Goal: Navigation & Orientation: Find specific page/section

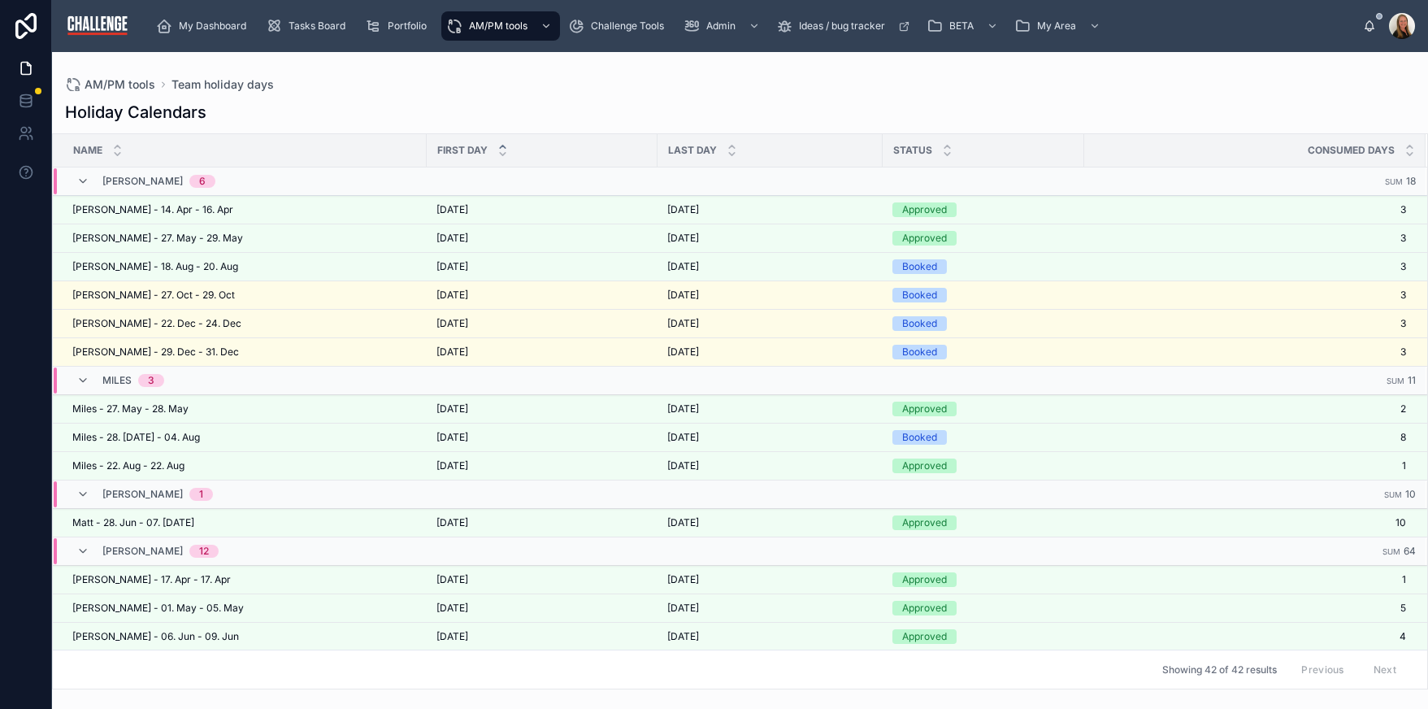
scroll to position [50, 0]
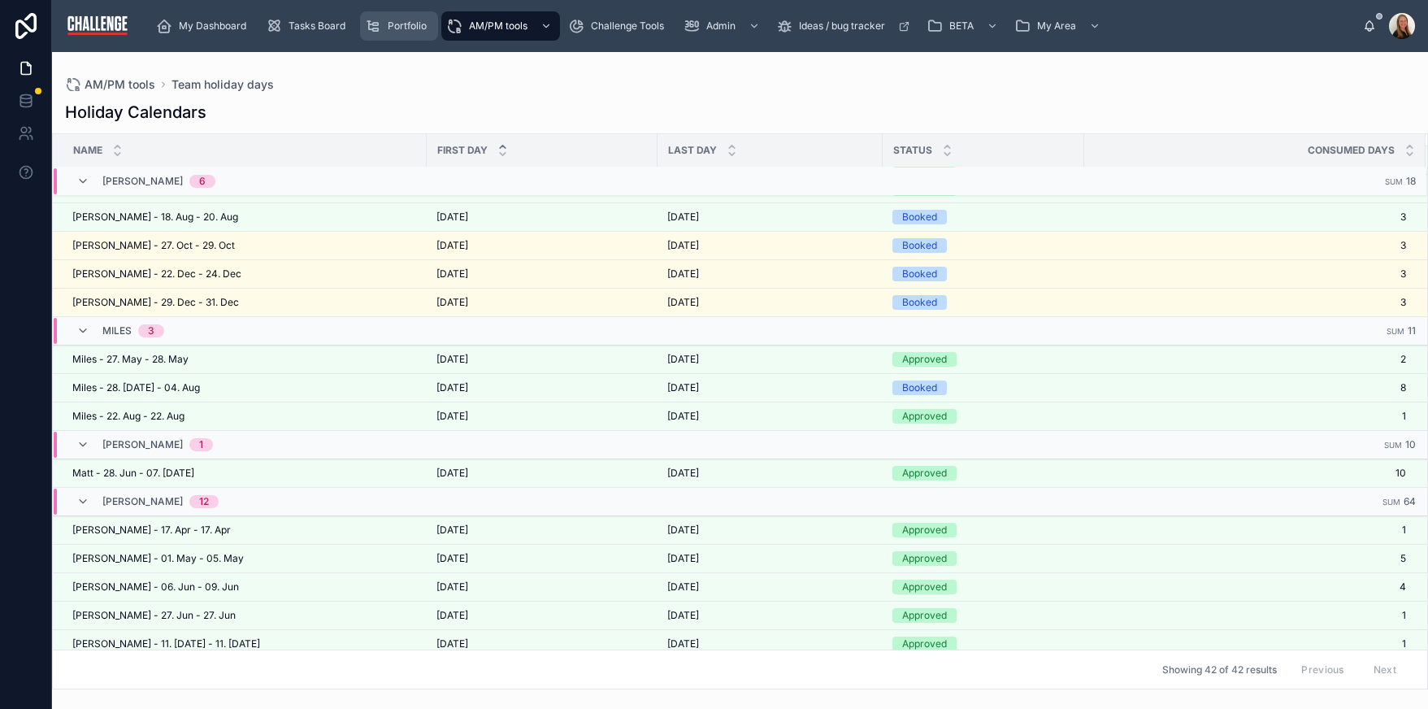
click at [388, 25] on span "Portfolio" at bounding box center [407, 26] width 39 height 13
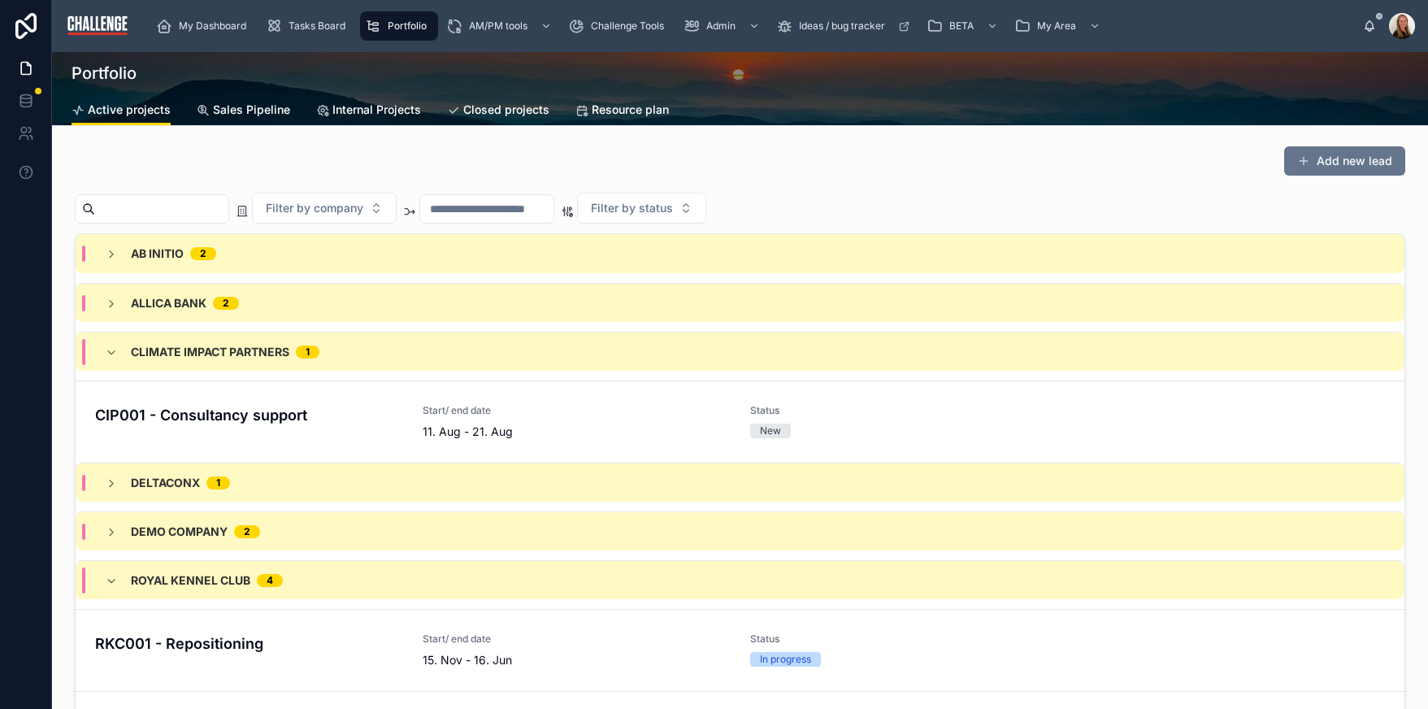
click at [271, 121] on link "Sales Pipeline" at bounding box center [243, 111] width 93 height 33
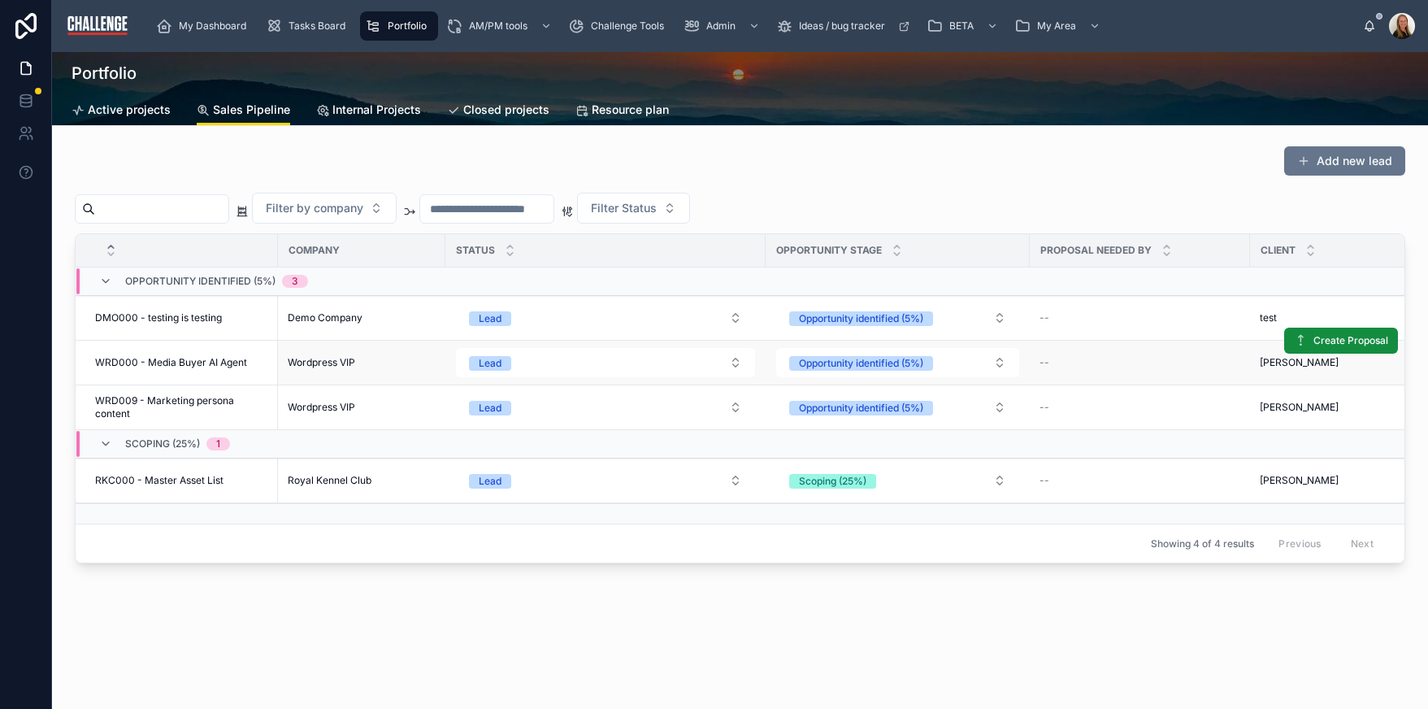
click at [148, 364] on span "WRD000 - Media Buyer AI Agent" at bounding box center [171, 362] width 152 height 13
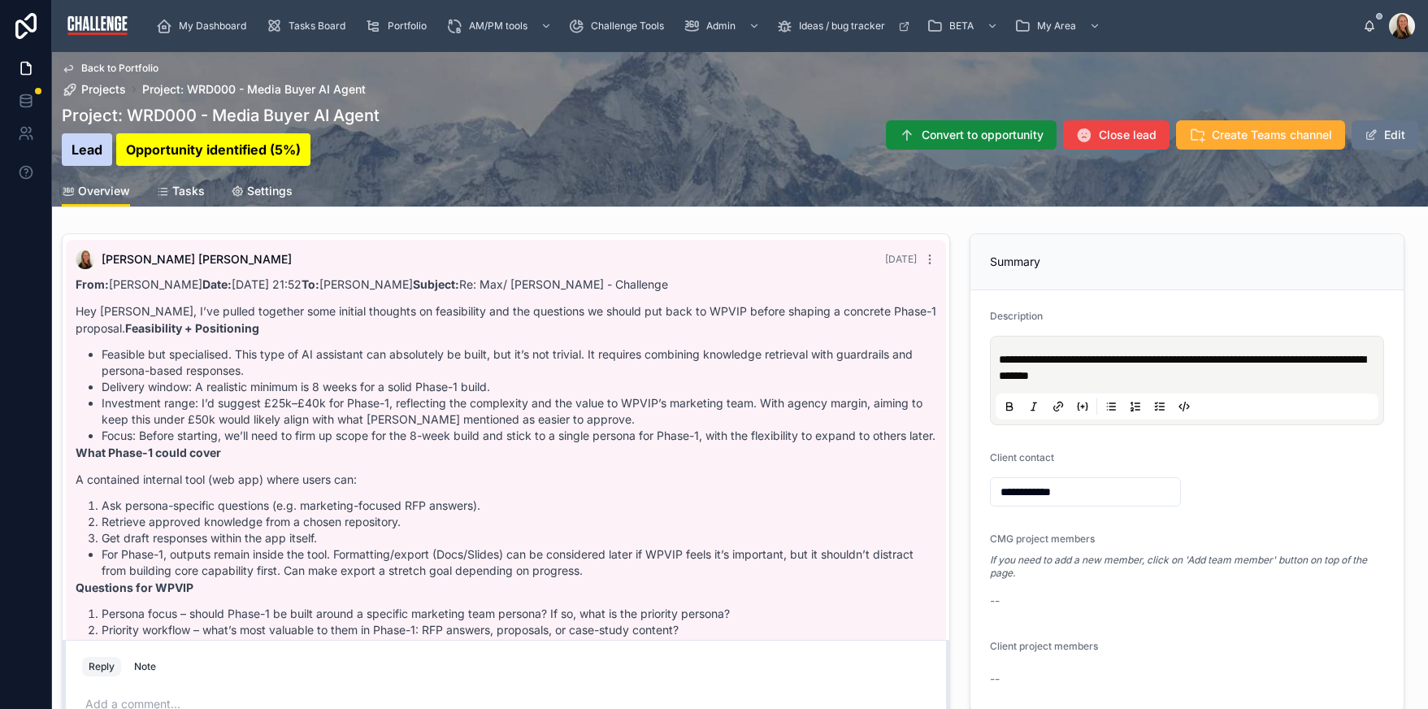
scroll to position [81, 0]
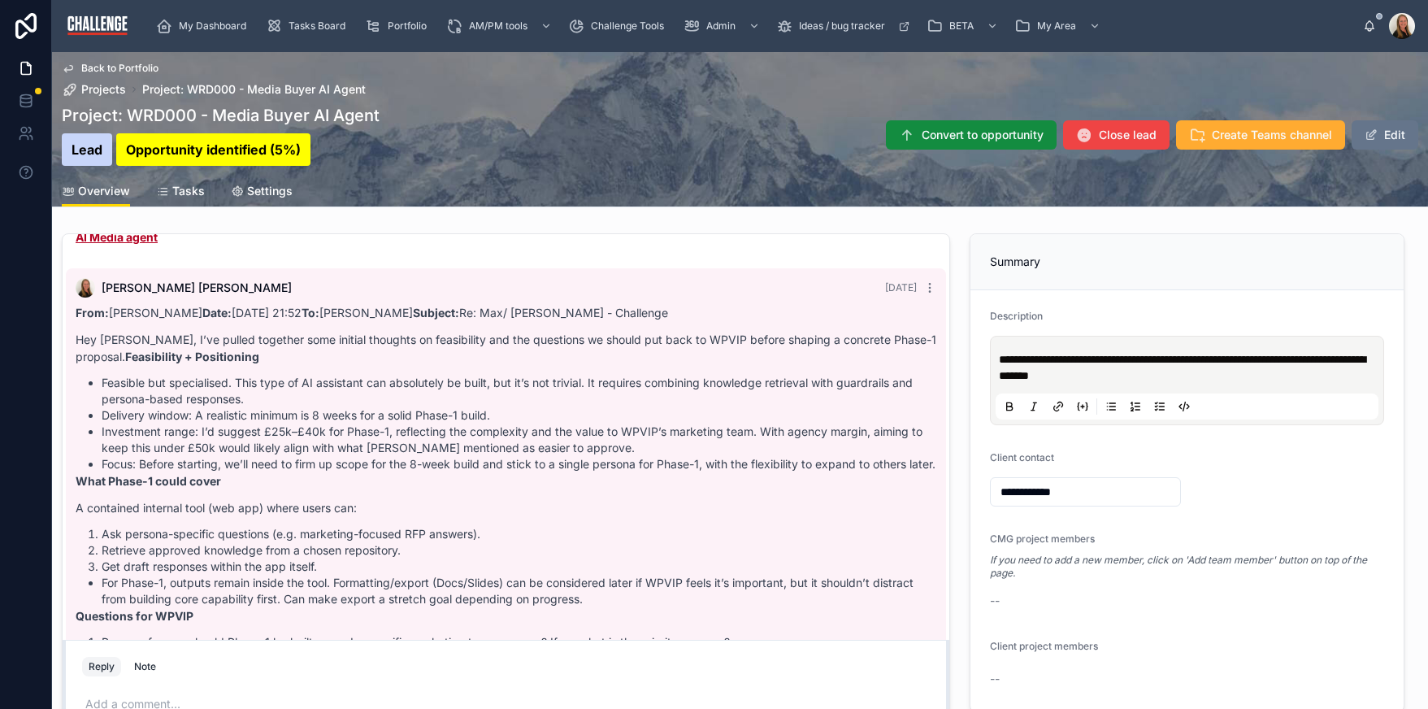
click at [189, 190] on span "Tasks" at bounding box center [188, 191] width 33 height 16
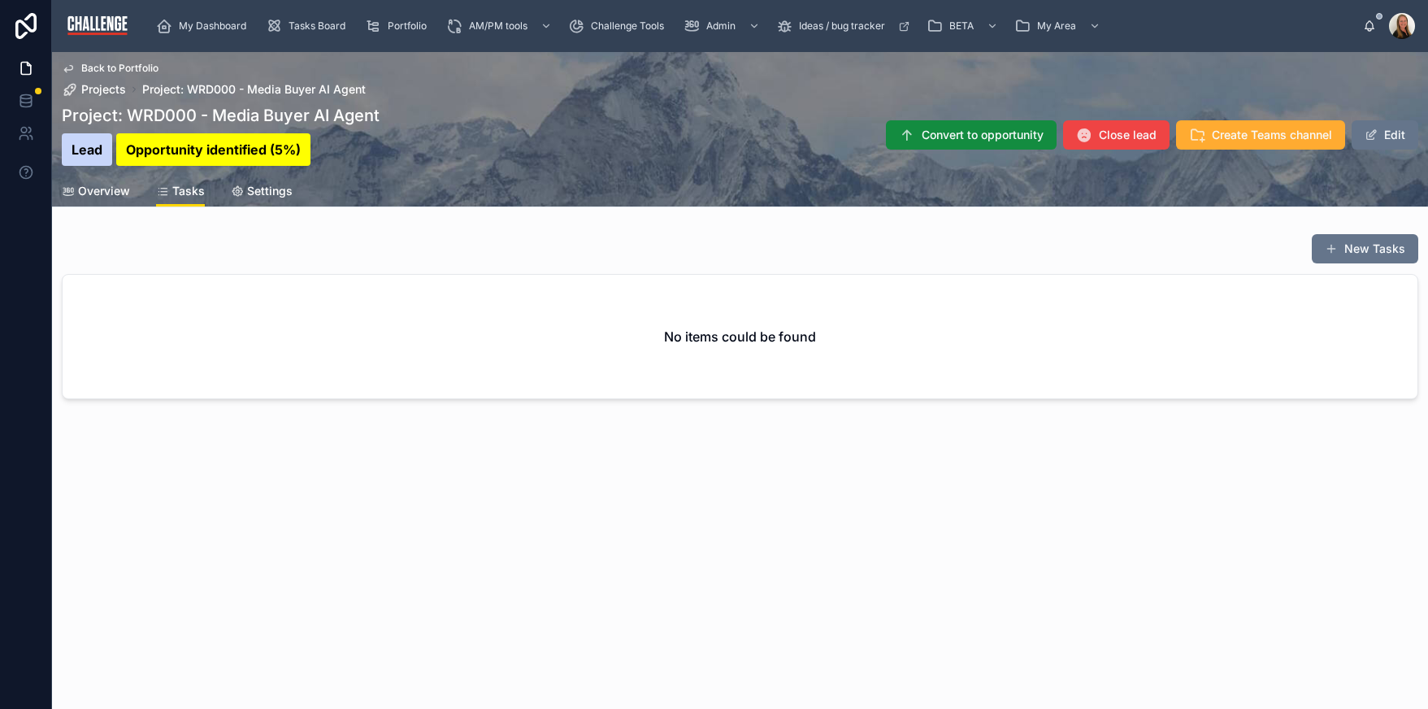
click at [117, 188] on span "Overview" at bounding box center [104, 191] width 52 height 16
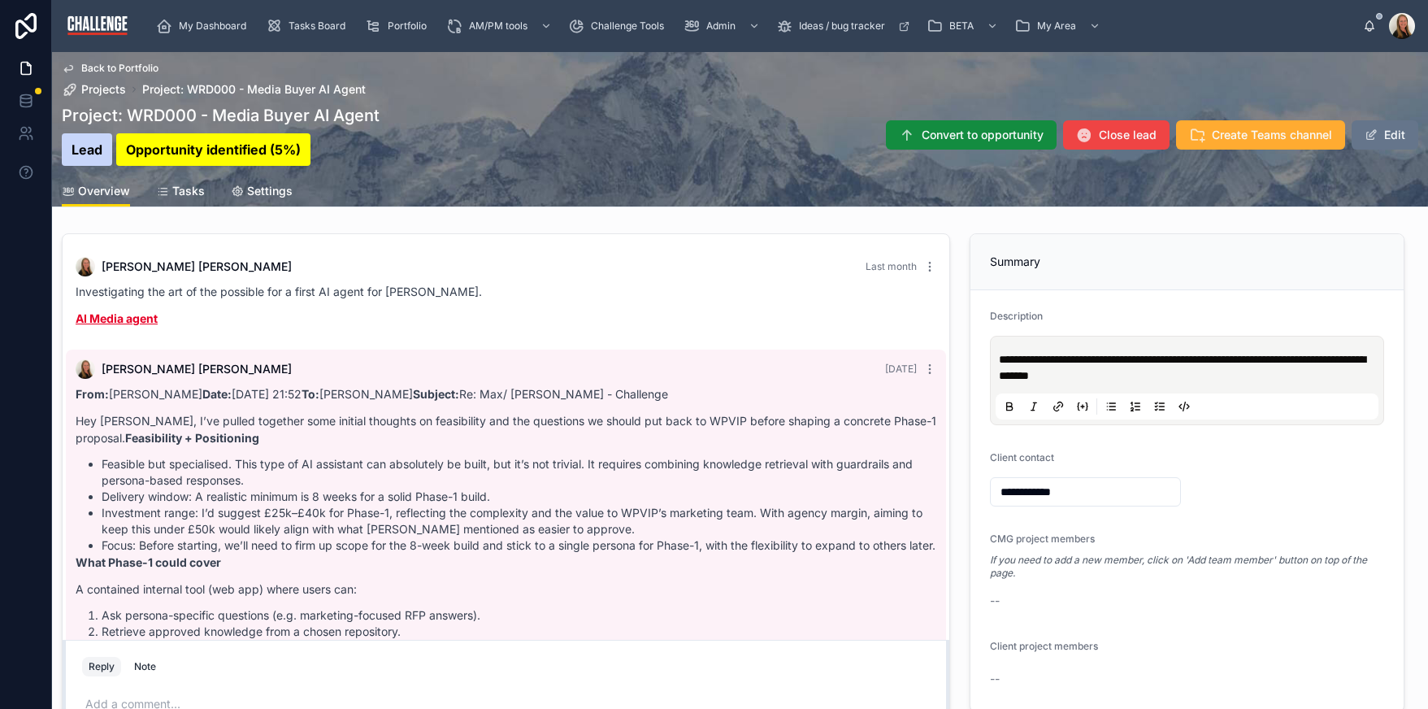
click at [124, 319] on link "AI Media agent" at bounding box center [117, 318] width 82 height 14
